Goal: Task Accomplishment & Management: Complete application form

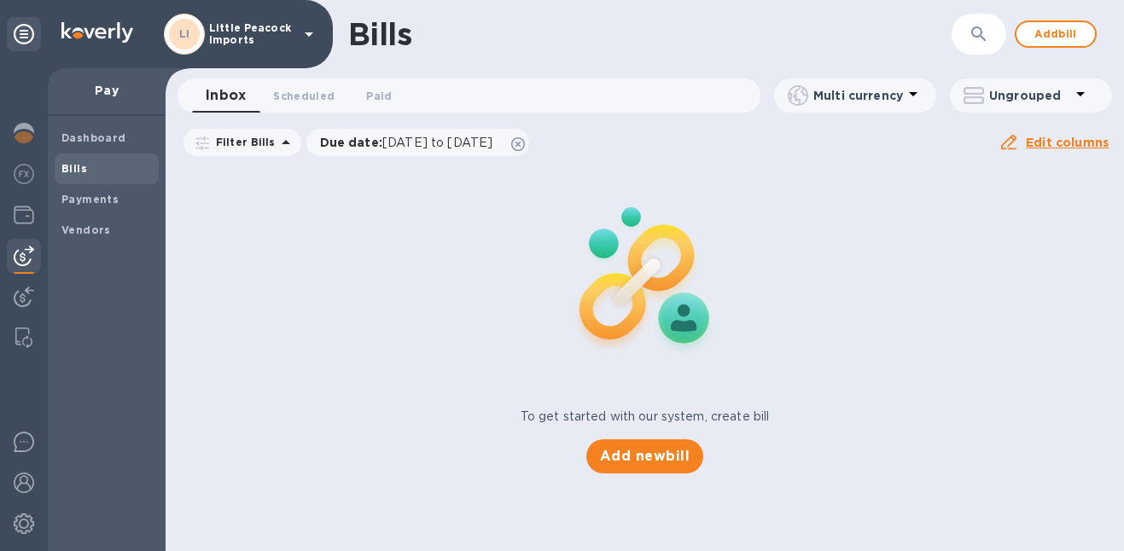
click at [21, 287] on img at bounding box center [24, 297] width 20 height 20
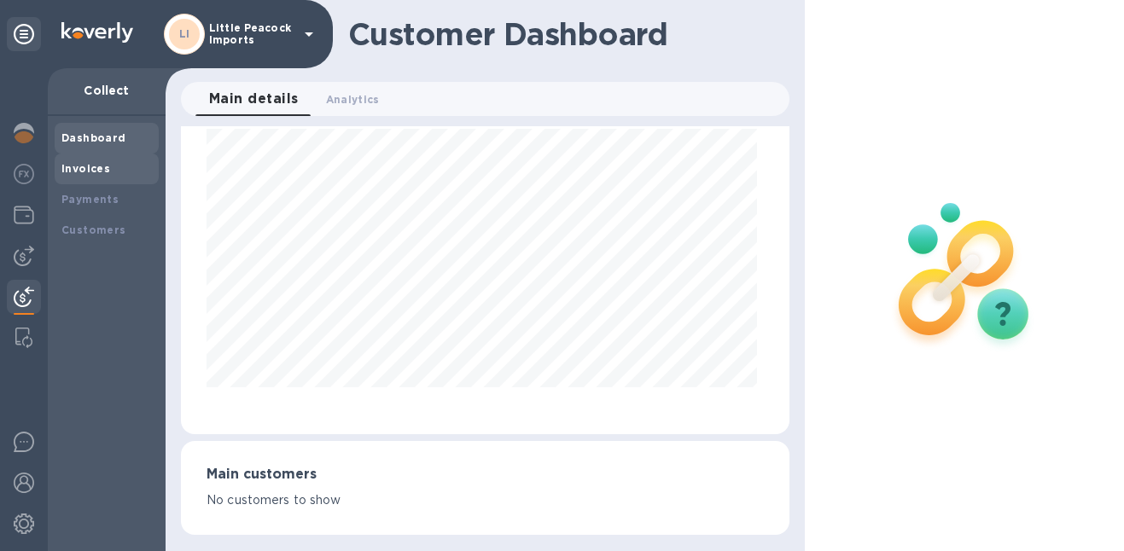
scroll to position [63, 0]
click at [115, 181] on div "Invoices" at bounding box center [107, 169] width 104 height 31
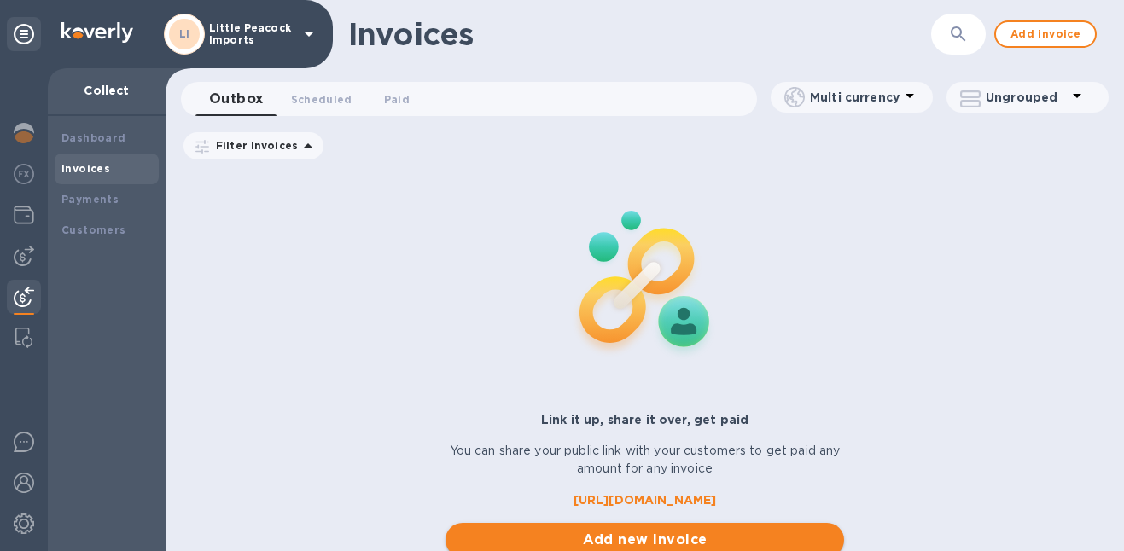
click at [709, 547] on span "Add new invoice" at bounding box center [645, 540] width 372 height 20
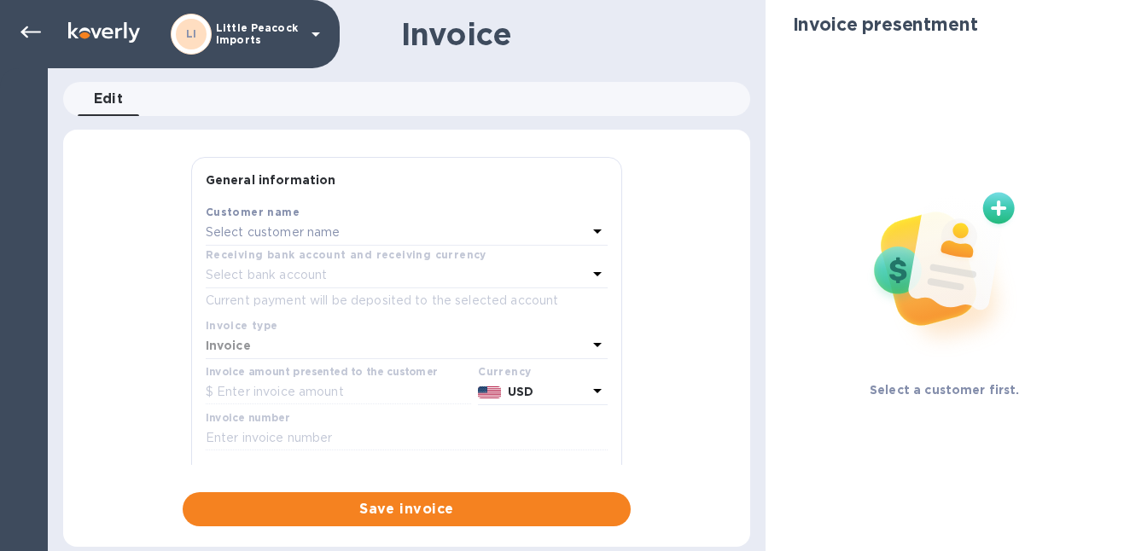
click at [368, 235] on div "Select customer name" at bounding box center [396, 233] width 381 height 24
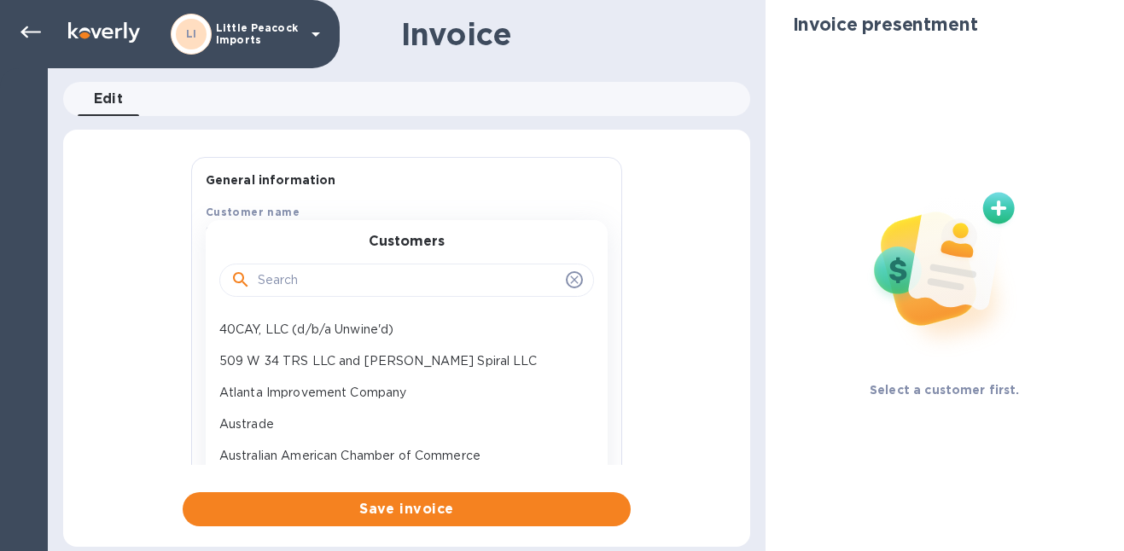
click at [323, 276] on input "text" at bounding box center [408, 281] width 301 height 26
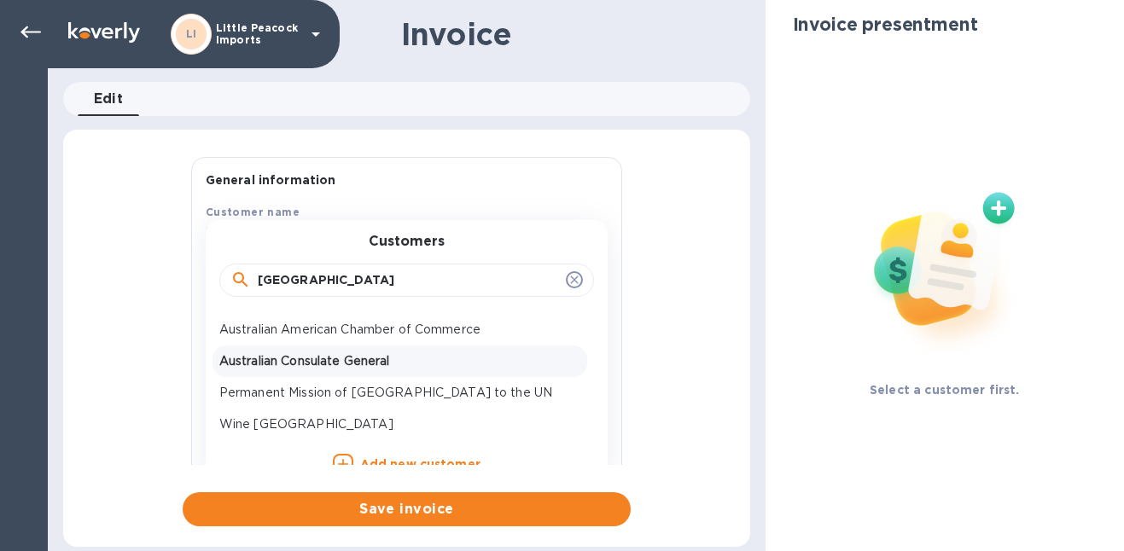
type input "[GEOGRAPHIC_DATA]"
click at [291, 357] on p "Australian Consulate General" at bounding box center [399, 361] width 361 height 18
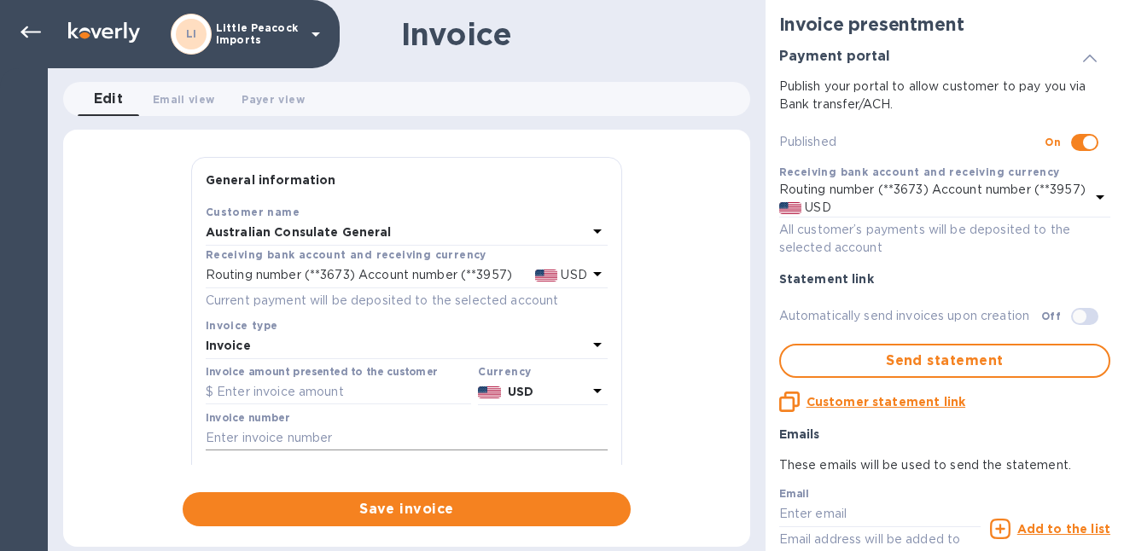
click at [288, 444] on input "text" at bounding box center [407, 439] width 402 height 26
paste input "LP2509039"
type input "LP2509039"
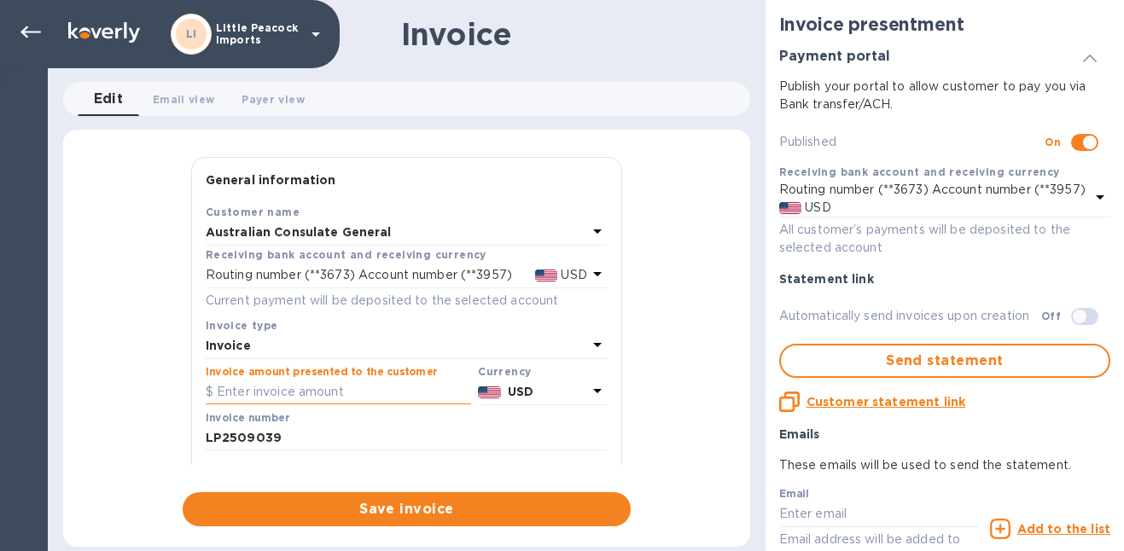
click at [286, 391] on input "text" at bounding box center [338, 393] width 265 height 26
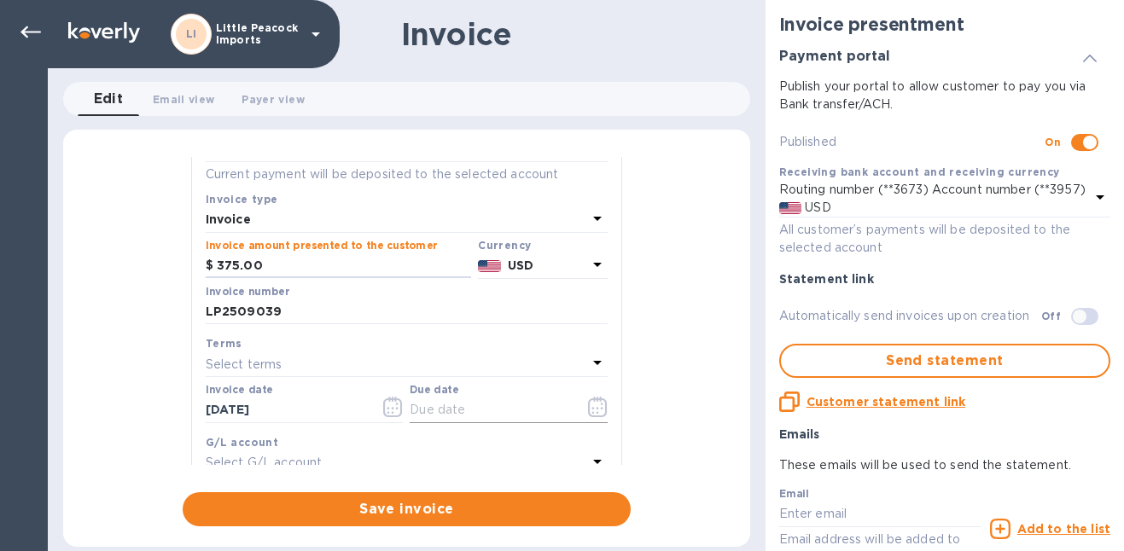
type input "375.00"
click at [595, 404] on icon "button" at bounding box center [598, 407] width 20 height 20
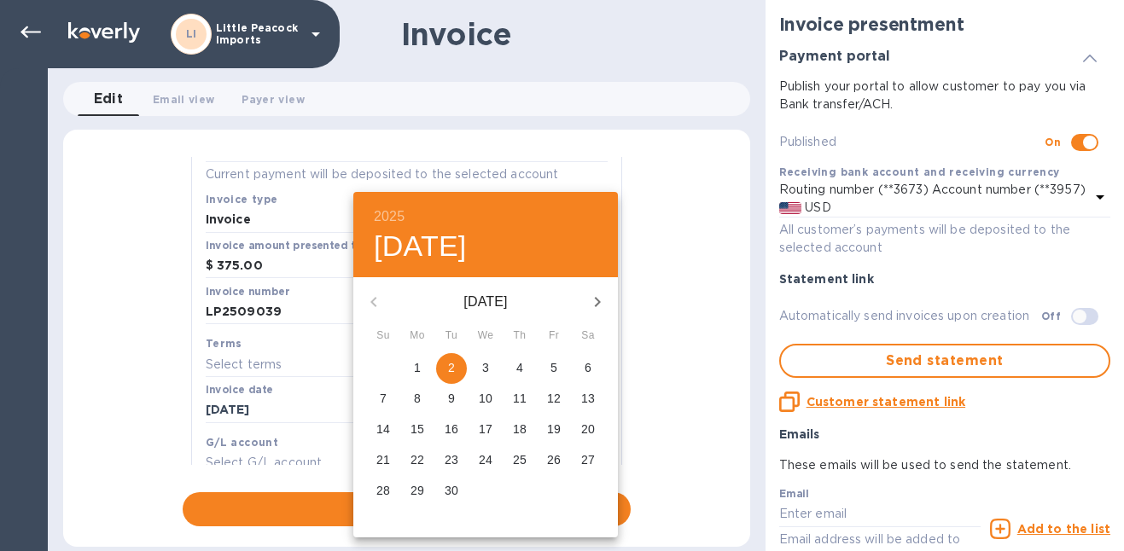
click at [485, 372] on p "3" at bounding box center [485, 367] width 7 height 17
type input "[DATE]"
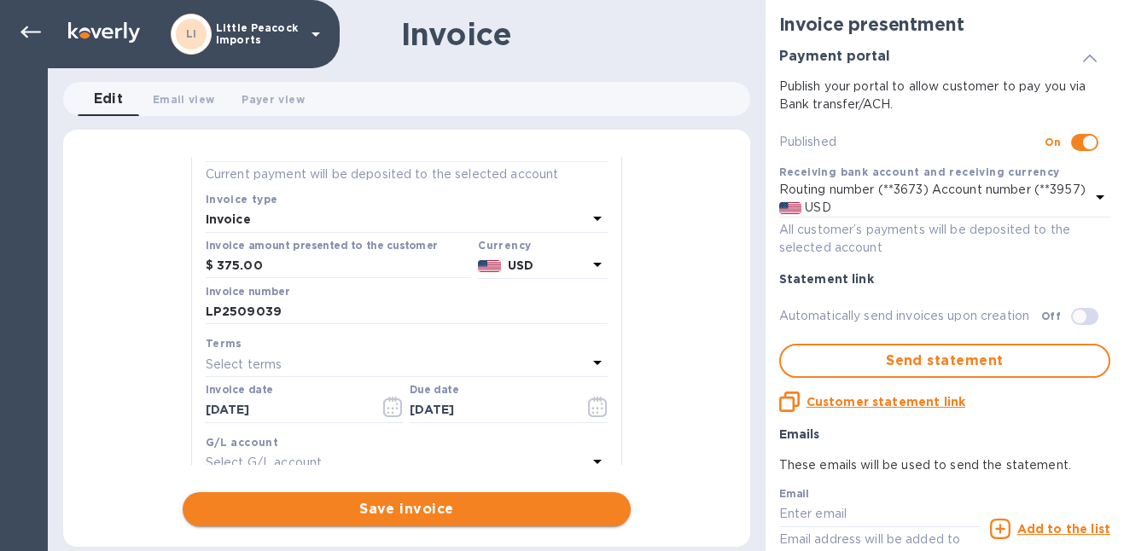
click at [512, 506] on span "Save invoice" at bounding box center [406, 509] width 421 height 20
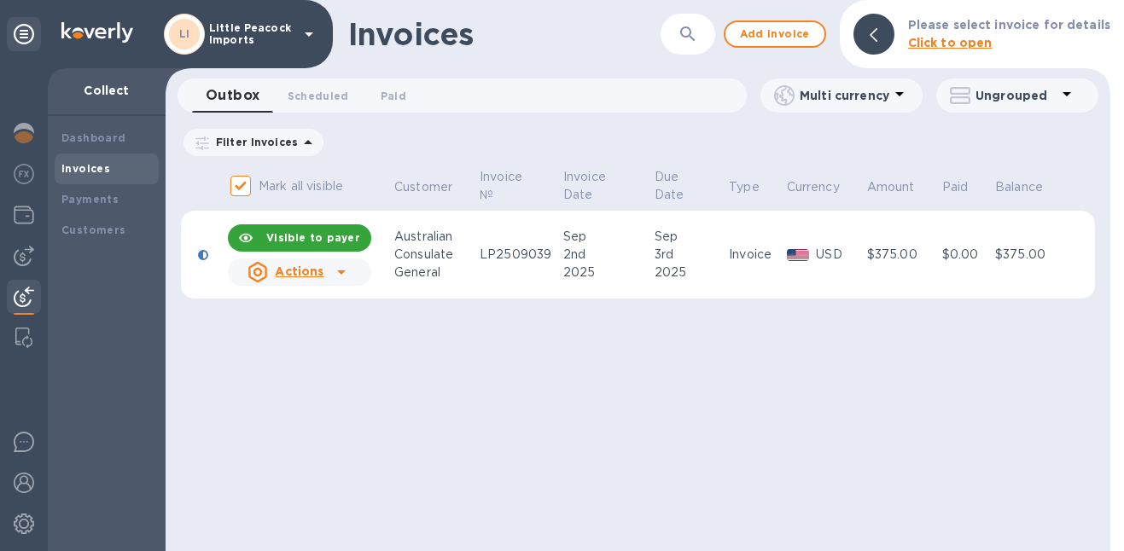
click at [340, 272] on icon at bounding box center [341, 272] width 9 height 4
click at [347, 264] on icon at bounding box center [341, 272] width 20 height 20
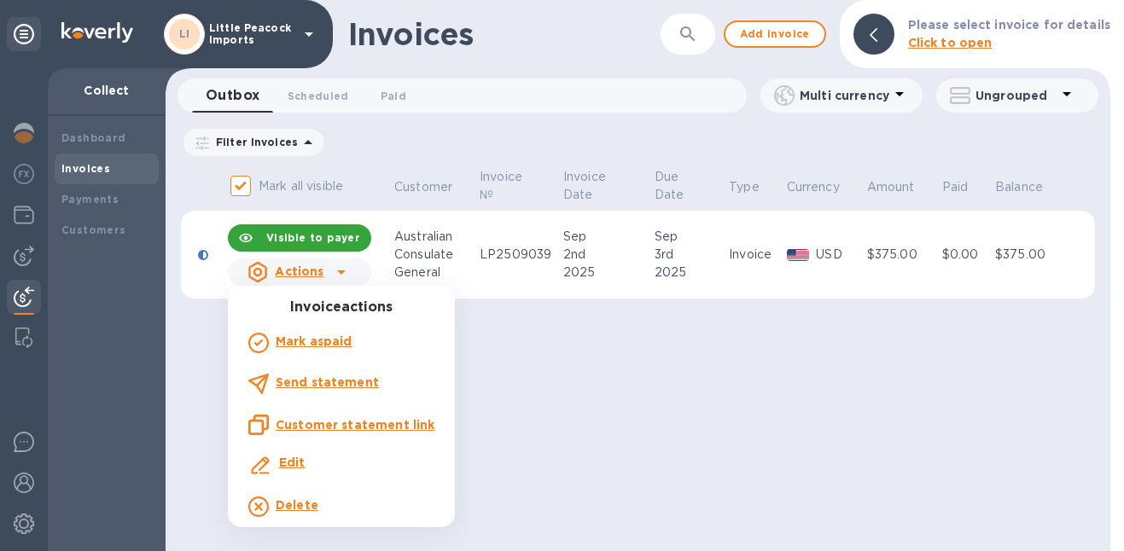
click at [339, 432] on p "Customer statement link" at bounding box center [355, 424] width 159 height 17
